Goal: Information Seeking & Learning: Learn about a topic

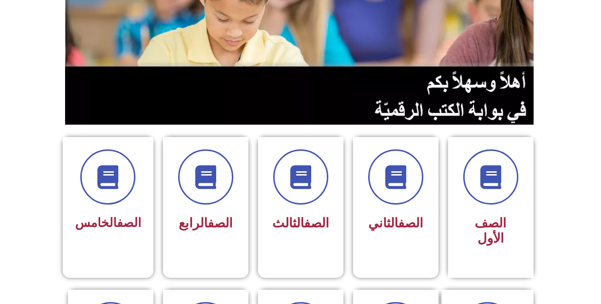
scroll to position [143, 0]
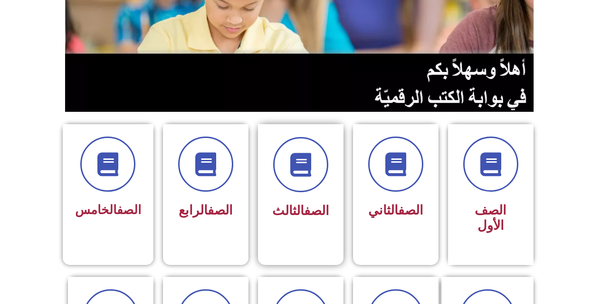
click at [293, 193] on div "الصف الثالث" at bounding box center [301, 180] width 60 height 86
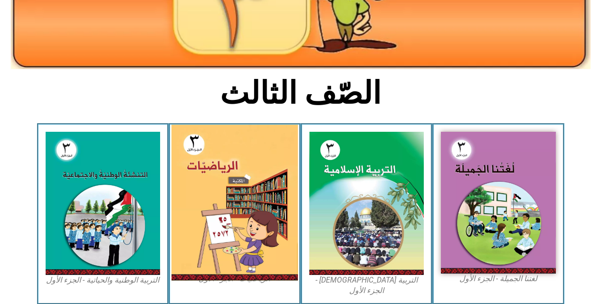
scroll to position [190, 0]
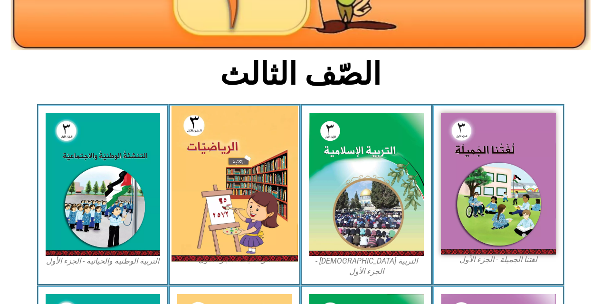
click at [232, 189] on img at bounding box center [235, 184] width 126 height 156
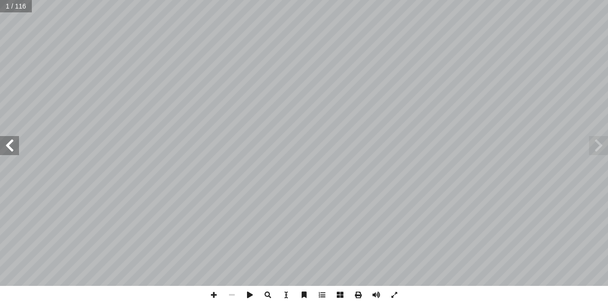
click at [7, 145] on span at bounding box center [9, 145] width 19 height 19
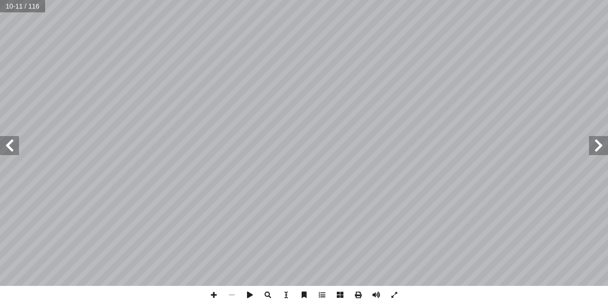
click at [7, 145] on span at bounding box center [9, 145] width 19 height 19
click at [8, 146] on span at bounding box center [9, 145] width 19 height 19
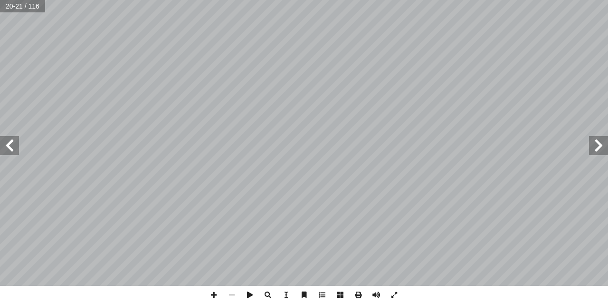
click at [8, 146] on span at bounding box center [9, 145] width 19 height 19
click at [215, 297] on span at bounding box center [214, 295] width 18 height 18
click at [215, 293] on span at bounding box center [214, 295] width 18 height 18
